Goal: Contribute content

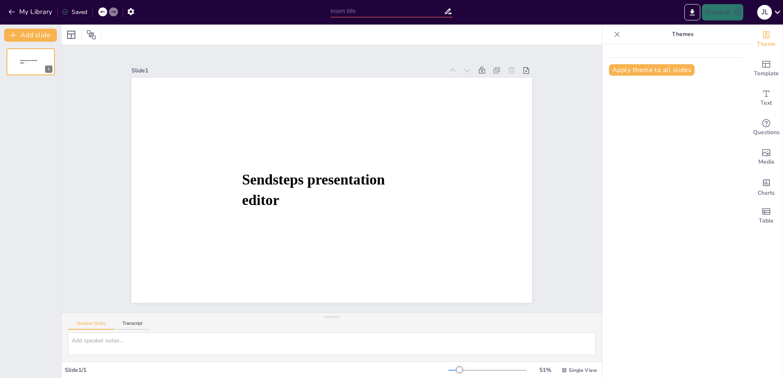
type input "SICARIO"
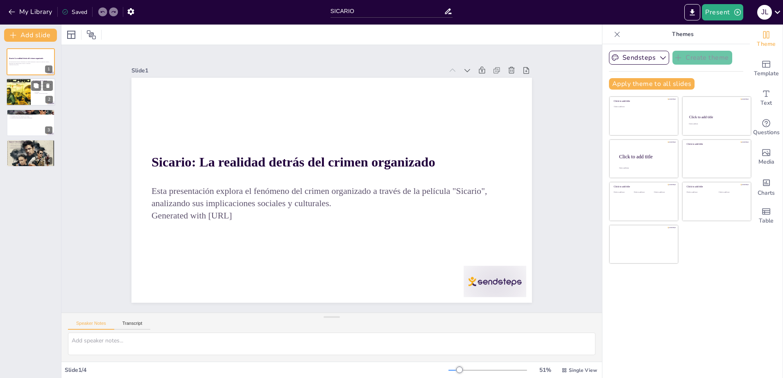
click at [15, 92] on div at bounding box center [18, 92] width 25 height 37
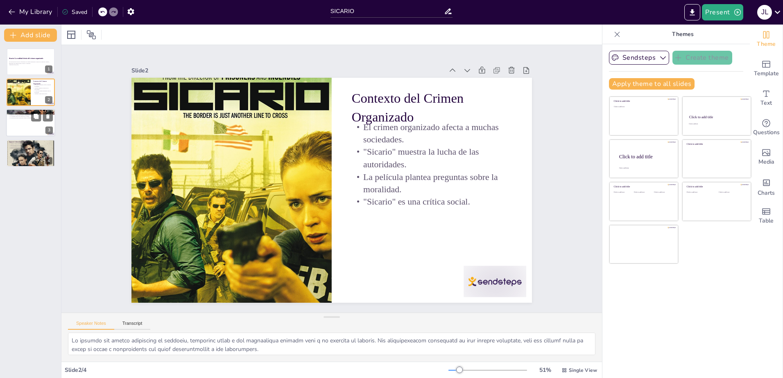
click at [29, 124] on div at bounding box center [30, 123] width 49 height 28
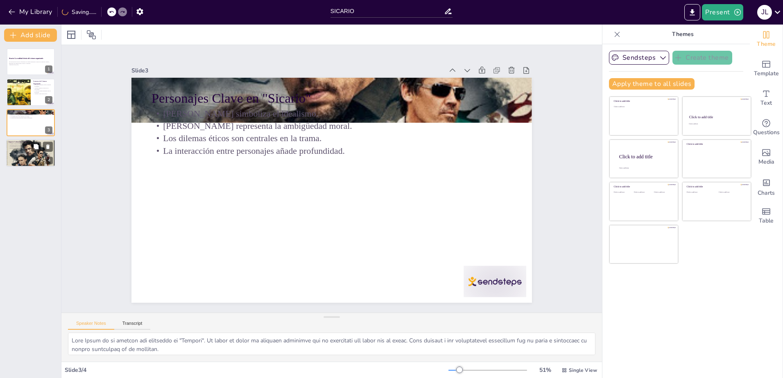
click at [30, 154] on div at bounding box center [30, 153] width 49 height 62
type textarea "Lor ipsumdo sitam co adipiscin el "Seddoei" tem in utla etdolorema. Al enimadmi…"
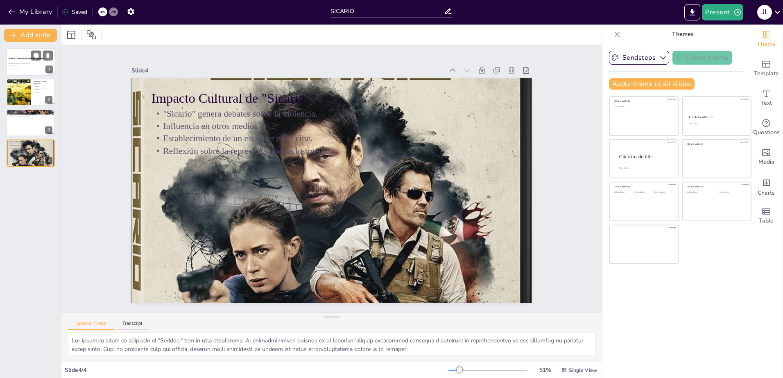
click at [25, 63] on p "Esta presentación explora el fenómeno del crimen organizado a través de la pelí…" at bounding box center [31, 62] width 44 height 3
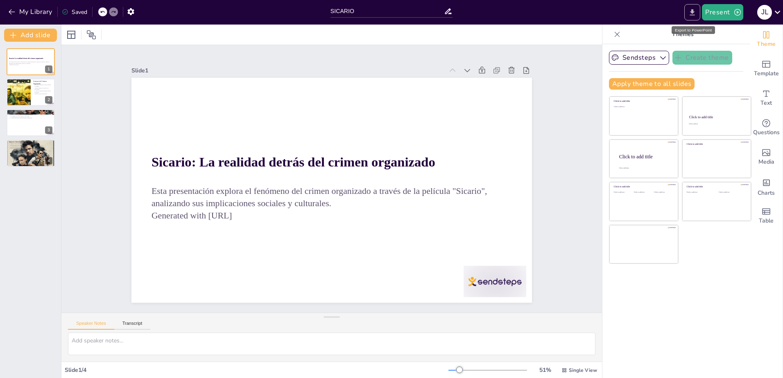
click at [688, 14] on button "Export to PowerPoint" at bounding box center [692, 12] width 16 height 16
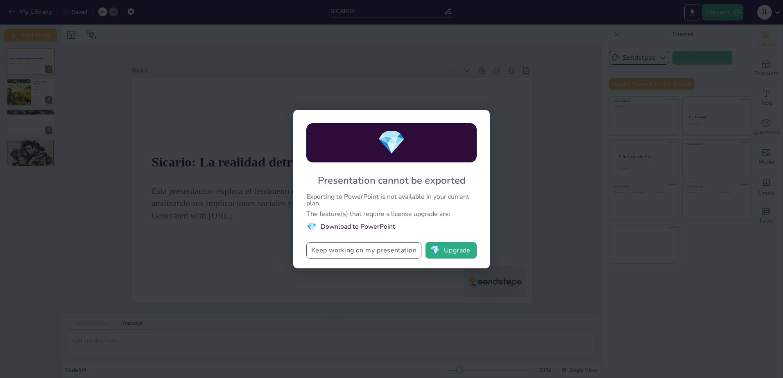
click at [392, 251] on button "Keep working on my presentation" at bounding box center [363, 250] width 115 height 16
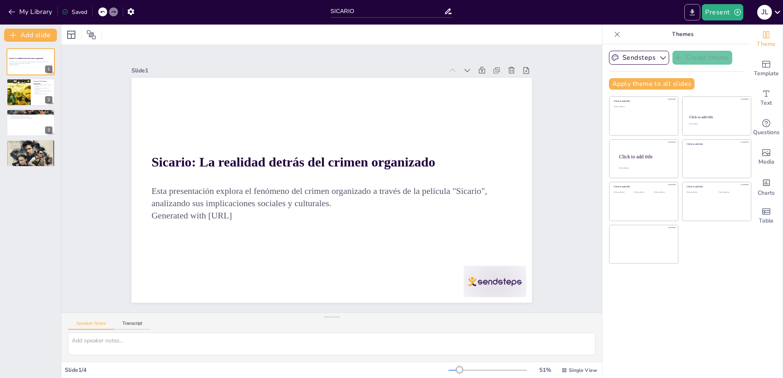
click at [692, 10] on icon "Export to PowerPoint" at bounding box center [692, 12] width 9 height 9
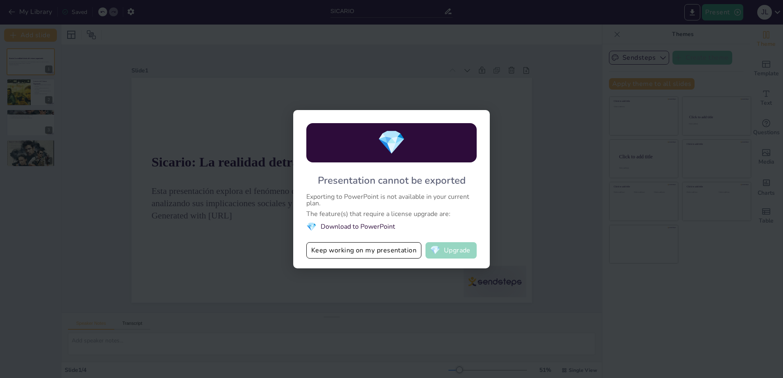
click at [459, 251] on button "💎 Upgrade" at bounding box center [450, 250] width 51 height 16
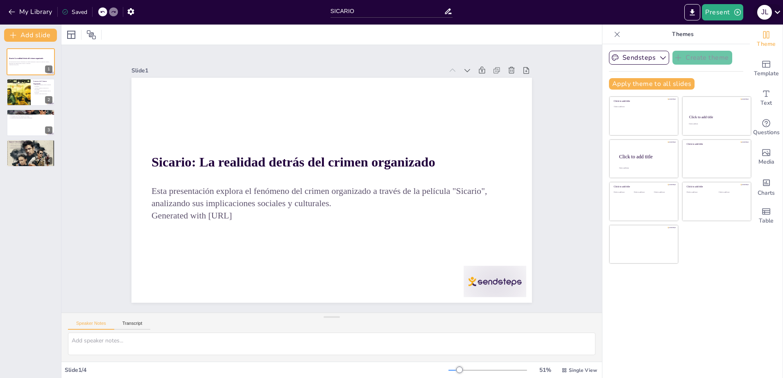
click at [779, 10] on icon at bounding box center [777, 12] width 11 height 11
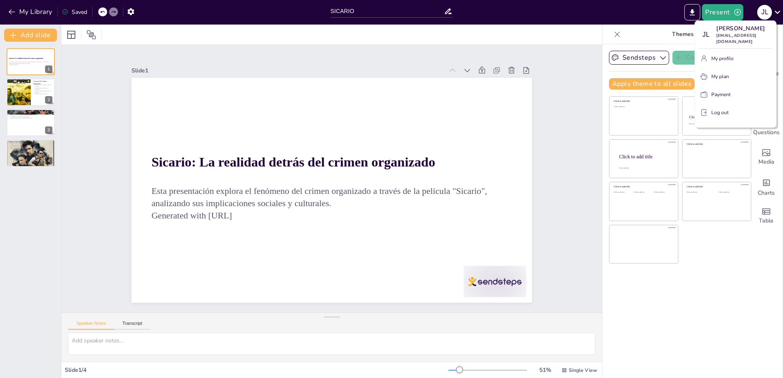
click at [779, 10] on div at bounding box center [391, 189] width 783 height 378
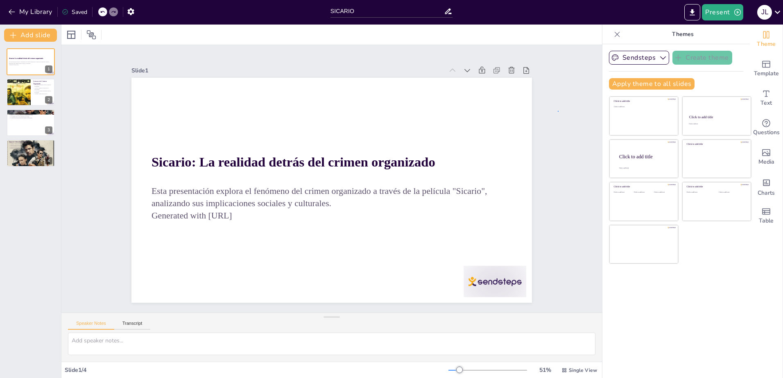
drag, startPoint x: 614, startPoint y: 1, endPoint x: 558, endPoint y: 111, distance: 123.2
click at [122, 185] on div "Slide 1 Sicario: La realidad detrás del crimen organizado Esta presentación exp…" at bounding box center [332, 179] width 446 height 248
click at [26, 96] on div at bounding box center [18, 92] width 25 height 37
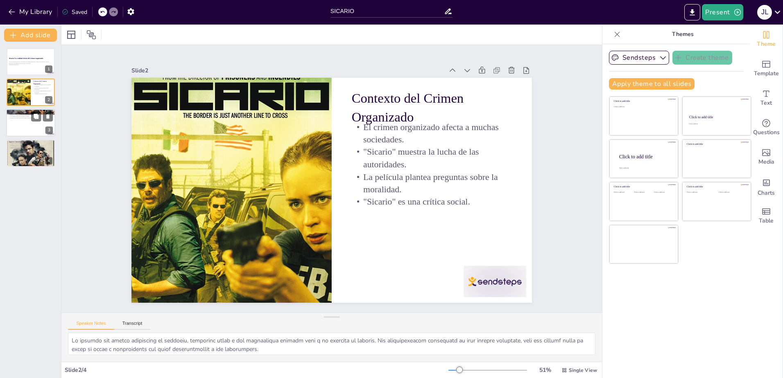
click at [29, 123] on div at bounding box center [30, 123] width 49 height 28
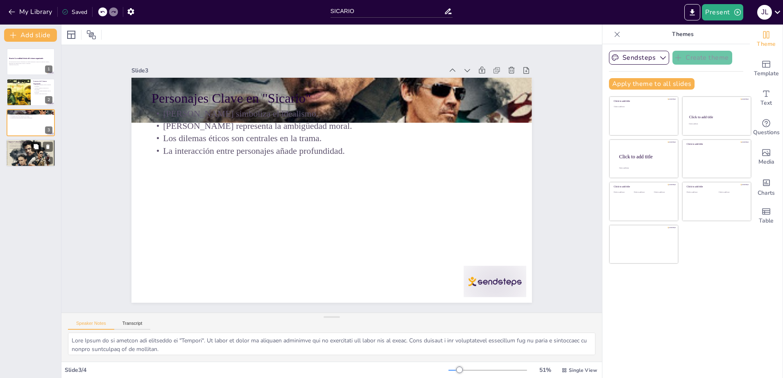
click at [32, 148] on button at bounding box center [36, 147] width 10 height 10
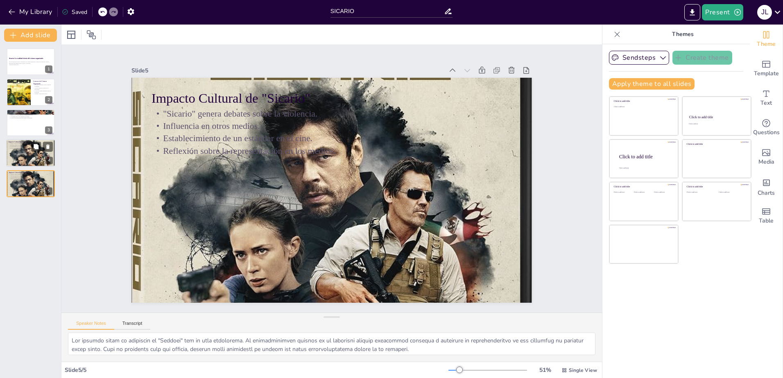
click at [27, 145] on p "Influencia en otros medios." at bounding box center [31, 146] width 44 height 2
click at [26, 178] on p "Reflexión sobre la representación en los medios." at bounding box center [31, 179] width 44 height 2
click at [25, 147] on p "Establecimiento de un estándar en el cine." at bounding box center [31, 147] width 44 height 2
click at [25, 177] on p "Establecimiento de un estándar en el cine." at bounding box center [31, 177] width 44 height 2
click at [20, 127] on div at bounding box center [30, 123] width 49 height 28
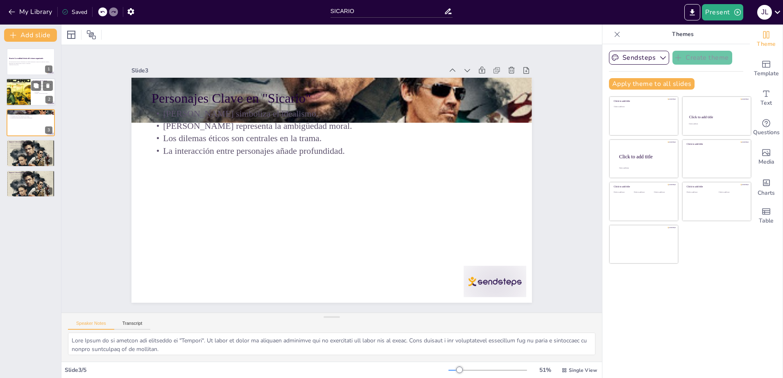
click at [18, 93] on div at bounding box center [18, 92] width 25 height 37
type textarea "Lo ipsumdo sit ametco adipiscing el seddoeiu, temporinc utlab e dol magnaaliqua…"
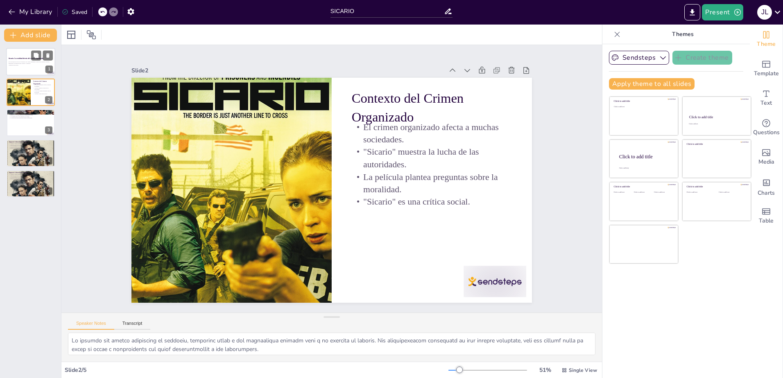
click at [24, 67] on div "Esta presentación explora el fenómeno del crimen organizado a través de la pelí…" at bounding box center [31, 64] width 44 height 6
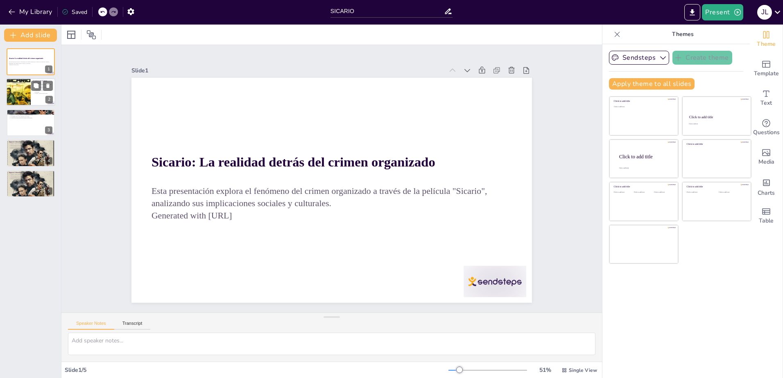
click at [22, 103] on div at bounding box center [18, 92] width 25 height 37
type textarea "Lo ipsumdo sit ametco adipiscing el seddoeiu, temporinc utlab e dol magnaaliqua…"
